Goal: Task Accomplishment & Management: Manage account settings

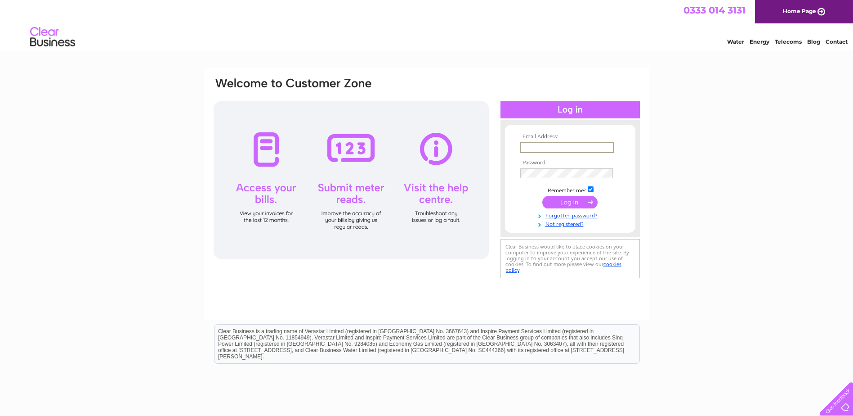
click at [530, 144] on input "text" at bounding box center [567, 147] width 94 height 11
type input "[EMAIL_ADDRESS][DOMAIN_NAME]"
click at [569, 198] on input "submit" at bounding box center [569, 201] width 55 height 13
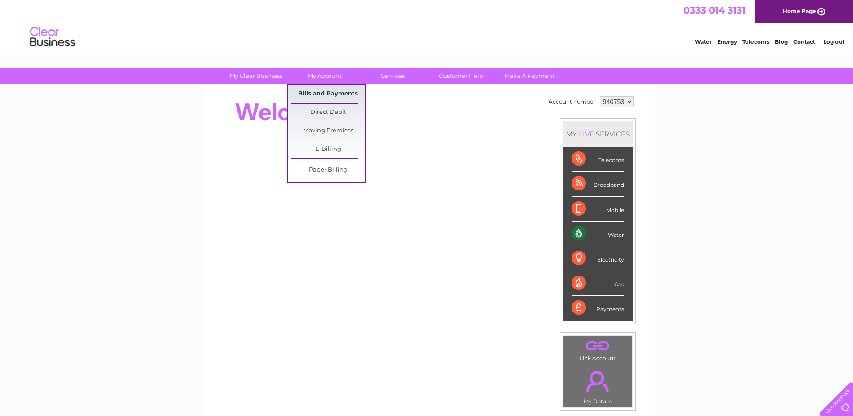
click at [332, 92] on link "Bills and Payments" at bounding box center [328, 94] width 74 height 18
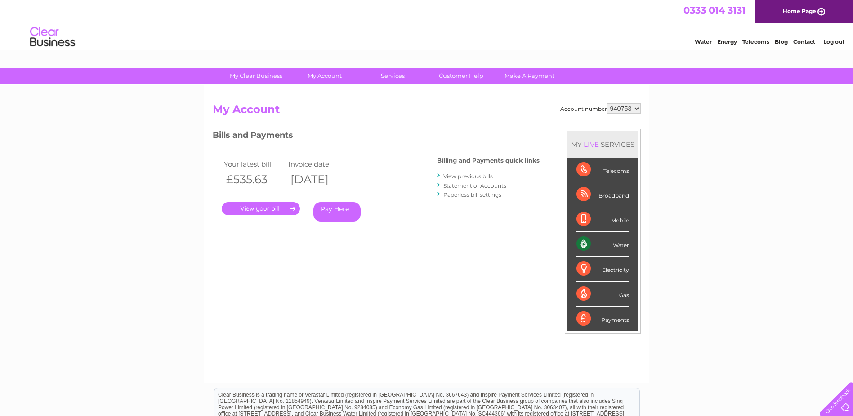
click at [261, 206] on link "." at bounding box center [261, 208] width 78 height 13
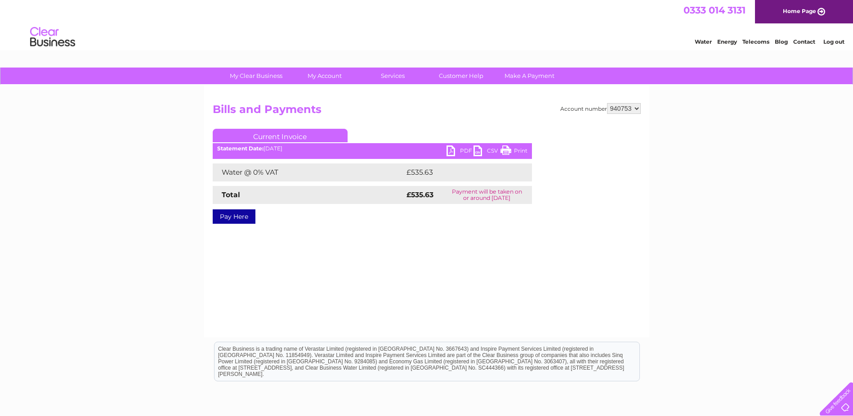
click at [452, 148] on link "PDF" at bounding box center [460, 151] width 27 height 13
